Goal: Navigation & Orientation: Find specific page/section

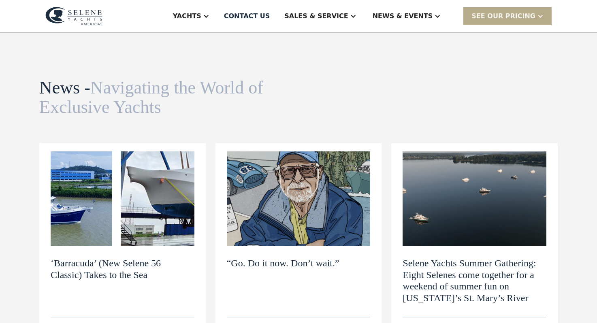
click at [88, 20] on img at bounding box center [73, 16] width 57 height 19
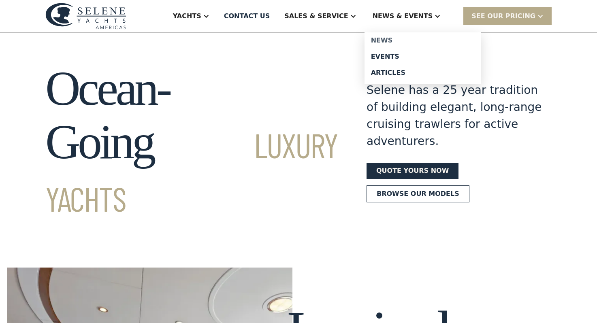
click at [398, 38] on div "News" at bounding box center [423, 40] width 104 height 6
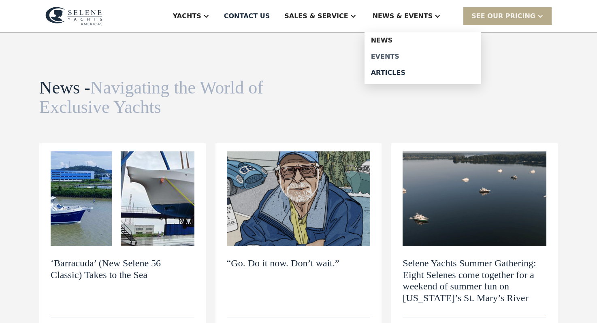
click at [396, 56] on div "Events" at bounding box center [423, 56] width 104 height 6
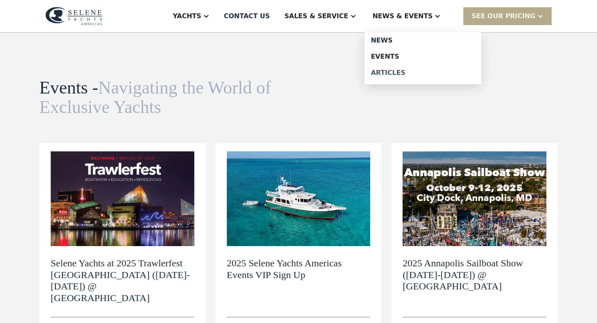
click at [406, 72] on div "Articles" at bounding box center [423, 73] width 104 height 6
